Goal: Find specific page/section: Find specific page/section

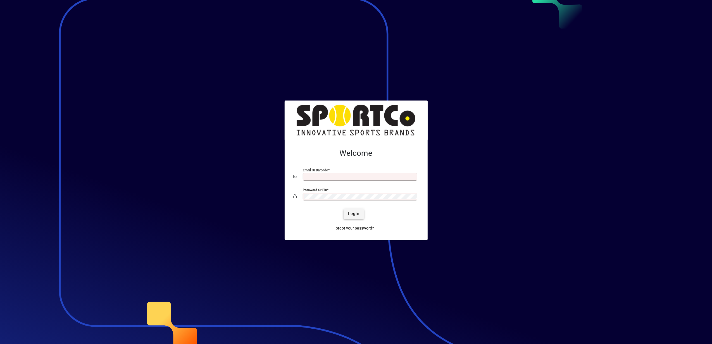
type input "**********"
click at [353, 214] on span "Login" at bounding box center [353, 214] width 11 height 6
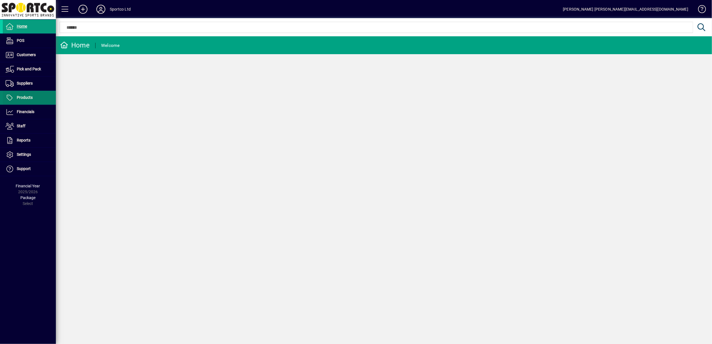
click at [25, 99] on span "Products" at bounding box center [25, 97] width 16 height 4
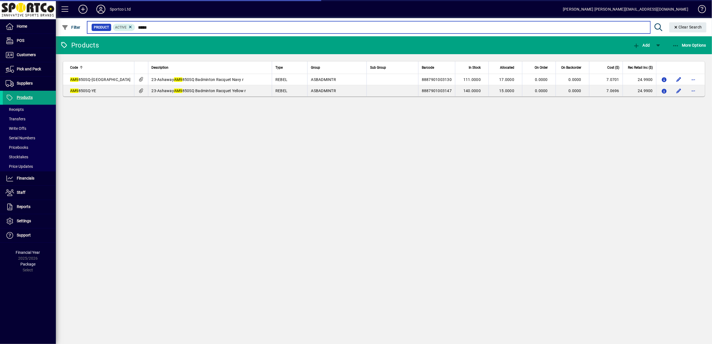
type input "******"
